Goal: Communication & Community: Share content

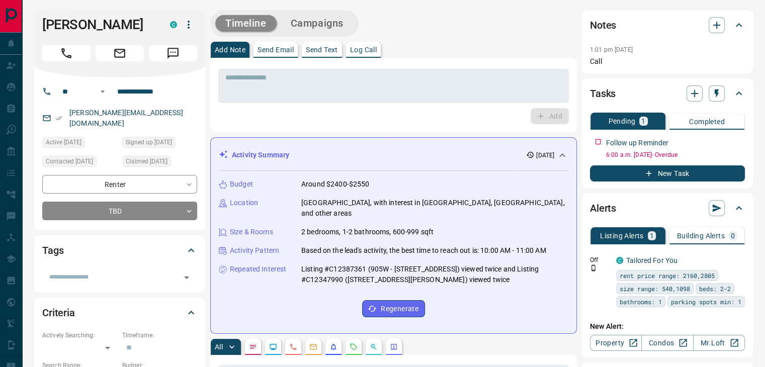
click at [386, 150] on div "Activity Summary [DATE]" at bounding box center [387, 155] width 337 height 11
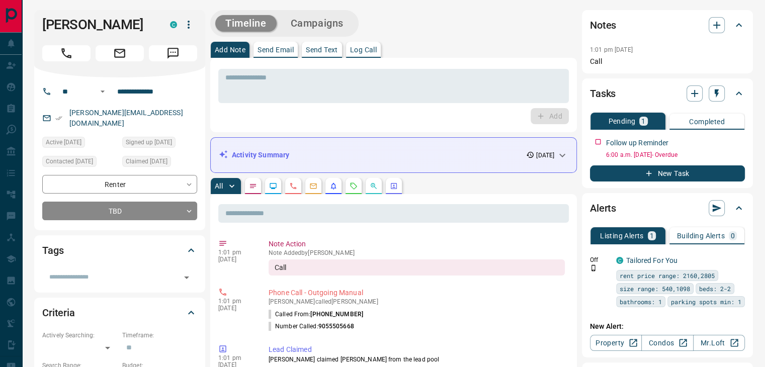
click at [312, 185] on icon "Emails" at bounding box center [313, 186] width 7 height 6
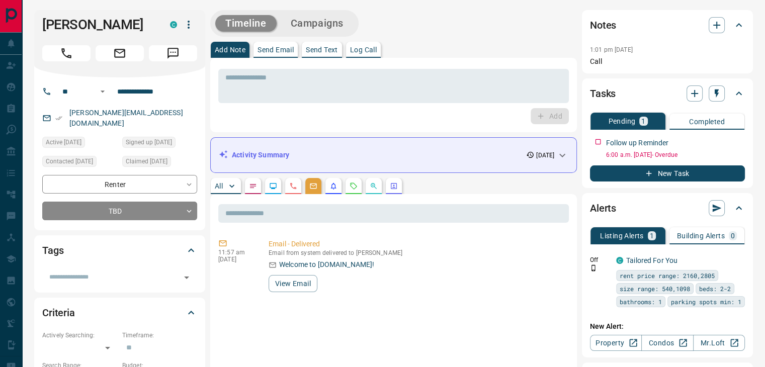
click at [271, 49] on p "Send Email" at bounding box center [275, 49] width 36 height 7
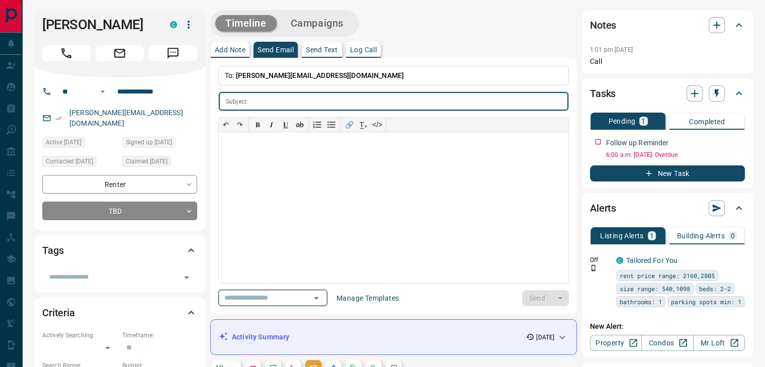
click at [297, 297] on input "text" at bounding box center [258, 298] width 76 height 13
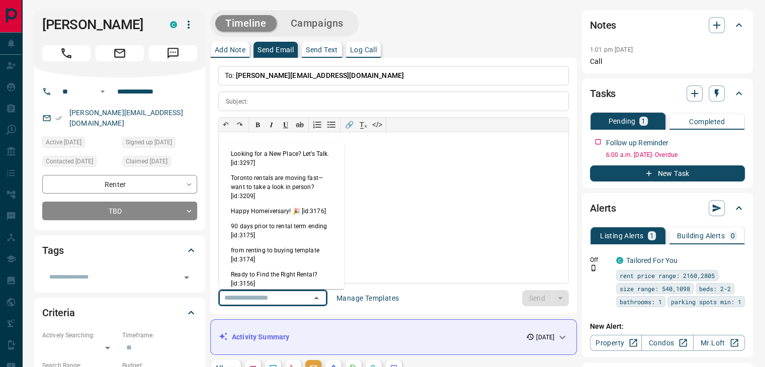
click at [274, 163] on li "Looking for a New Place? Let’s Talk. [id:3297]" at bounding box center [281, 158] width 125 height 24
type input "**********"
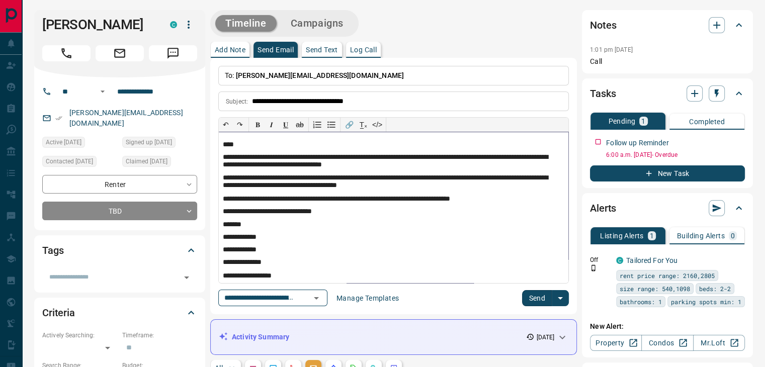
click at [231, 146] on p "****" at bounding box center [390, 145] width 334 height 9
click at [540, 304] on button "Send" at bounding box center [537, 298] width 30 height 16
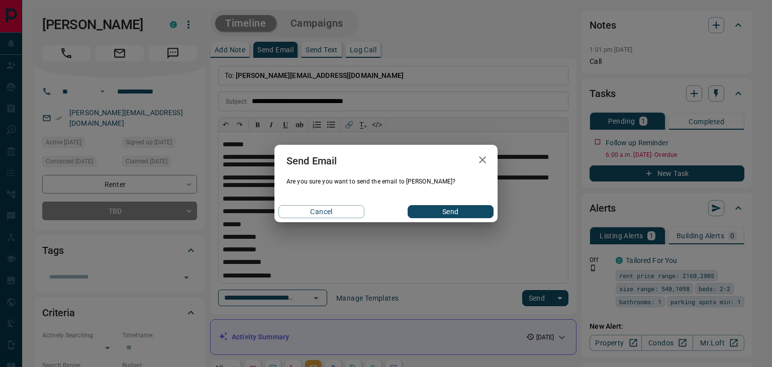
click at [465, 212] on button "Send" at bounding box center [451, 211] width 86 height 13
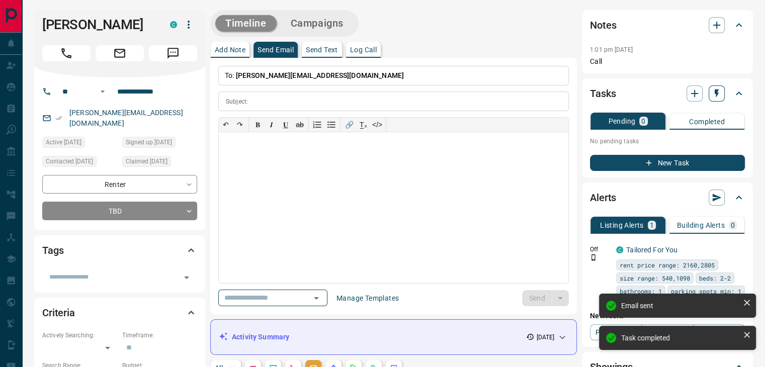
click at [720, 90] on icon "button" at bounding box center [716, 93] width 10 height 10
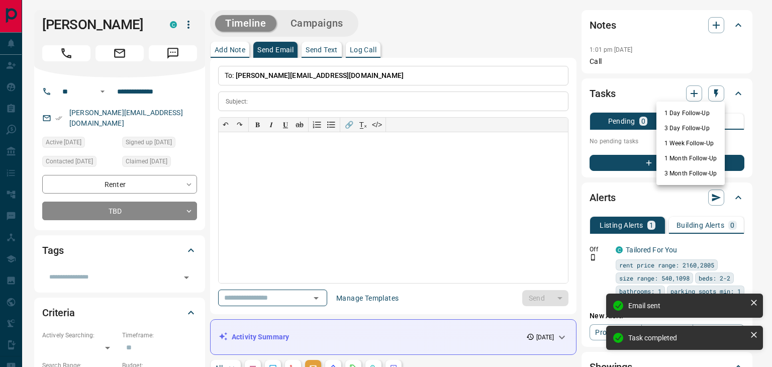
click at [695, 115] on li "1 Day Follow-Up" at bounding box center [691, 113] width 68 height 15
